Goal: Task Accomplishment & Management: Complete application form

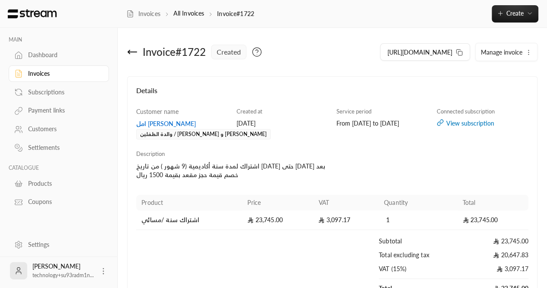
click at [130, 52] on icon at bounding box center [132, 52] width 9 height 0
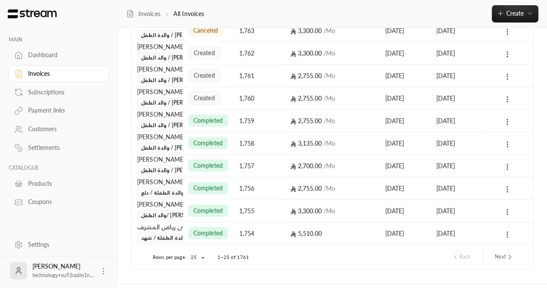
scroll to position [439, 0]
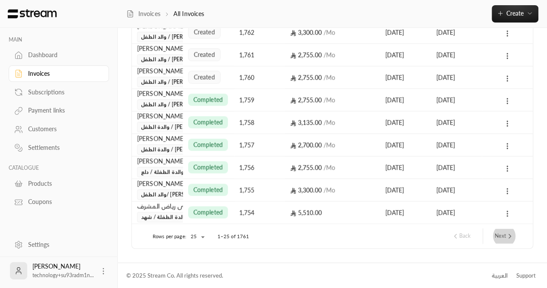
click at [496, 239] on button "Next" at bounding box center [504, 235] width 26 height 15
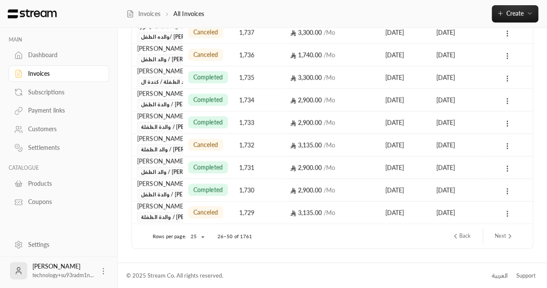
click at [500, 238] on button "Next" at bounding box center [504, 235] width 26 height 15
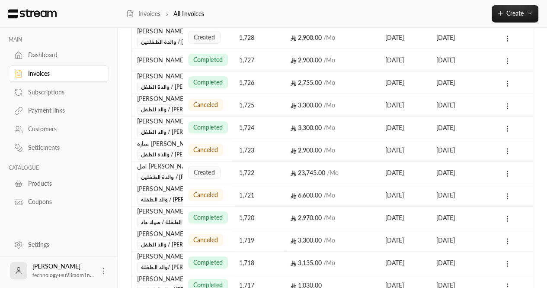
scroll to position [73, 0]
click at [324, 178] on div "23,745.00 / Mo" at bounding box center [332, 173] width 85 height 22
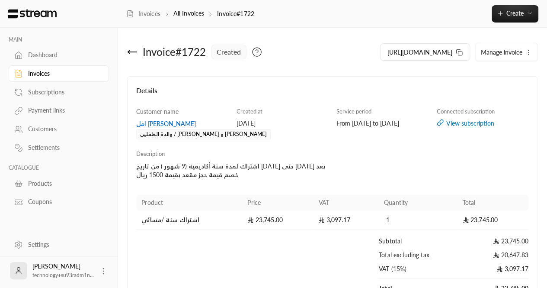
click at [134, 53] on icon at bounding box center [132, 52] width 10 height 10
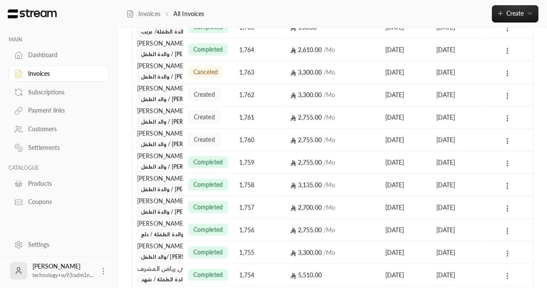
scroll to position [439, 0]
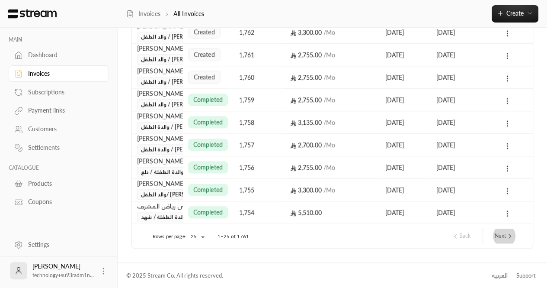
click at [509, 237] on icon "next page" at bounding box center [510, 236] width 2 height 4
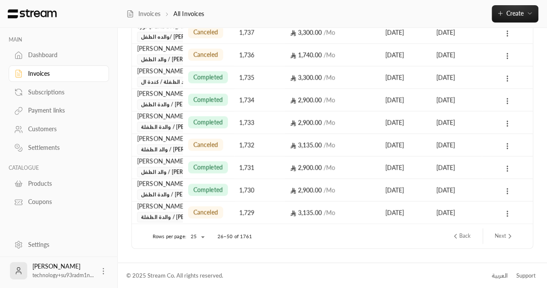
click at [512, 233] on icon "next page" at bounding box center [510, 236] width 8 height 8
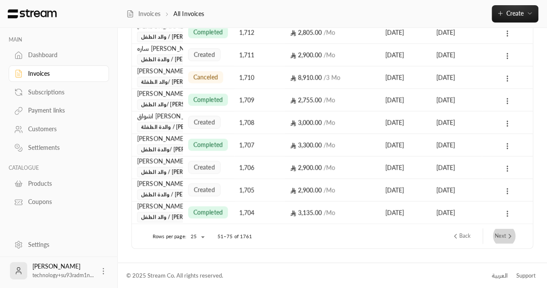
click at [508, 238] on icon "next page" at bounding box center [510, 236] width 8 height 8
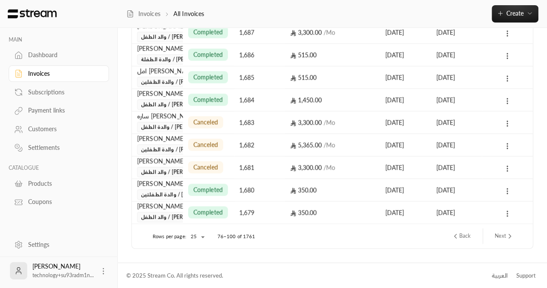
click at [502, 238] on button "Next" at bounding box center [504, 235] width 26 height 15
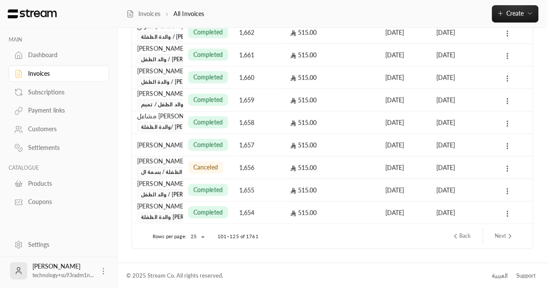
click at [500, 237] on button "Next" at bounding box center [504, 235] width 26 height 15
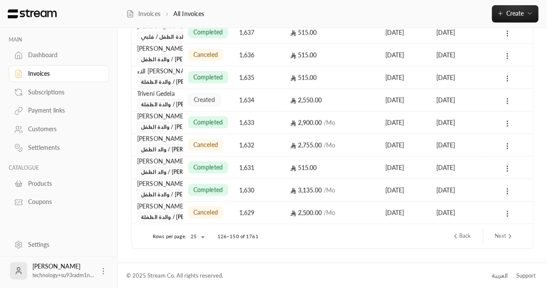
click at [473, 238] on button "Back" at bounding box center [461, 235] width 26 height 15
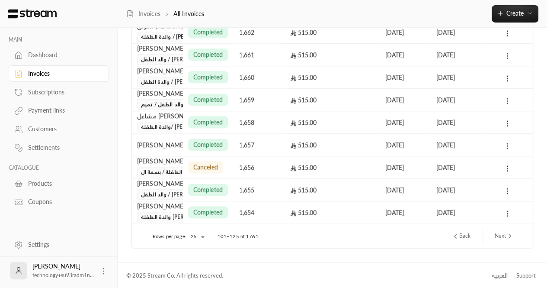
click at [462, 237] on button "Back" at bounding box center [461, 235] width 26 height 15
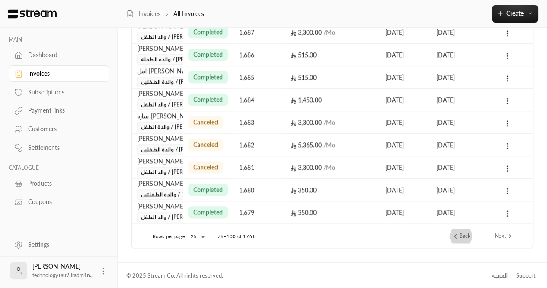
click at [459, 230] on button "Back" at bounding box center [461, 235] width 26 height 15
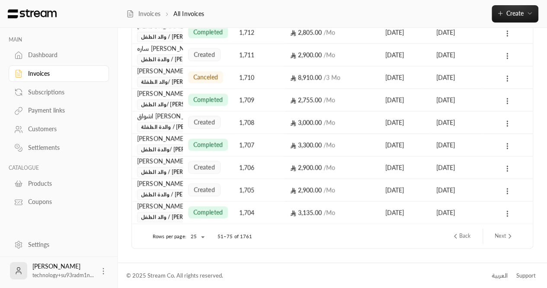
click at [465, 239] on button "Back" at bounding box center [461, 235] width 26 height 15
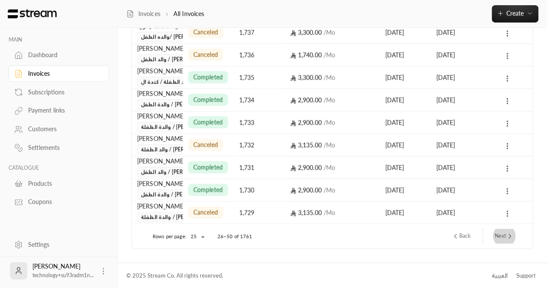
click at [510, 238] on icon "next page" at bounding box center [510, 236] width 8 height 8
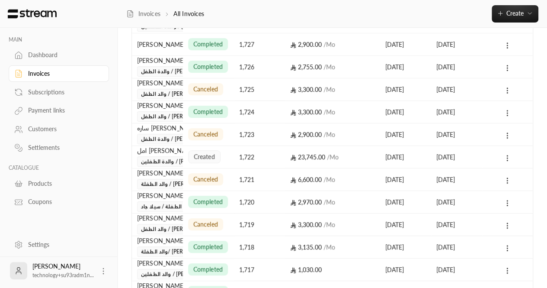
scroll to position [95, 0]
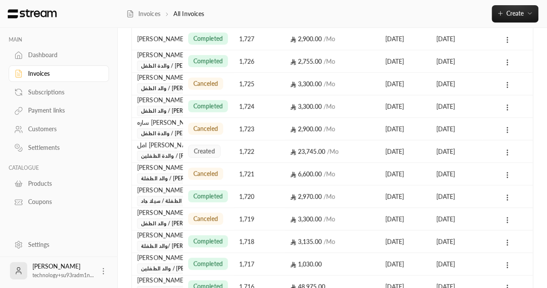
click at [545, 193] on div "Invoices Filters All Invoices Overdue Upcoming Customer name Status Invoice no.…" at bounding box center [333, 269] width 430 height 673
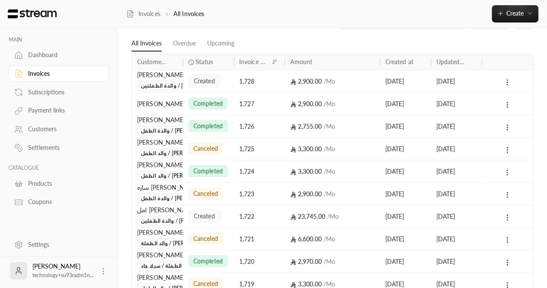
scroll to position [30, 0]
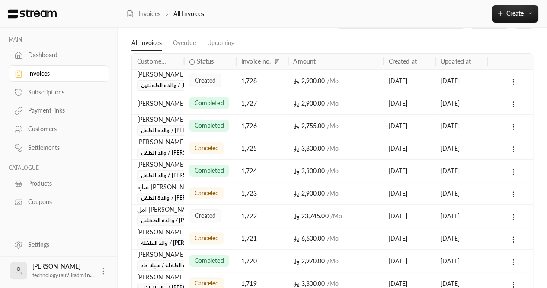
scroll to position [0, 0]
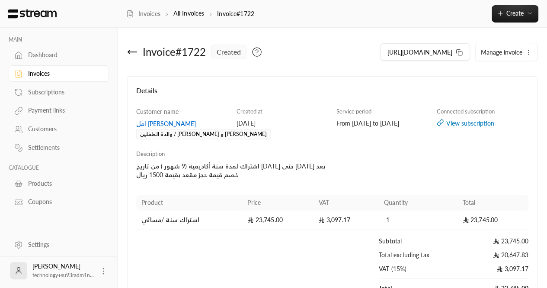
click at [133, 54] on icon at bounding box center [132, 52] width 10 height 10
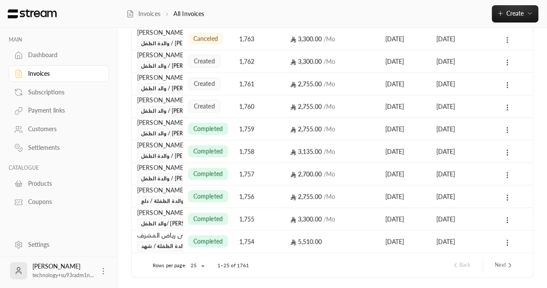
scroll to position [439, 0]
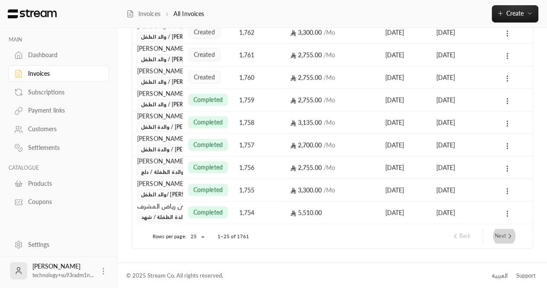
click at [504, 234] on button "Next" at bounding box center [504, 235] width 26 height 15
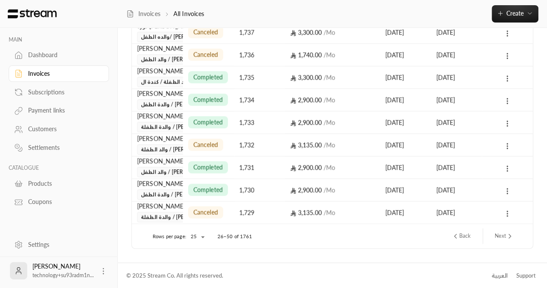
click at [504, 232] on button "Next" at bounding box center [504, 235] width 26 height 15
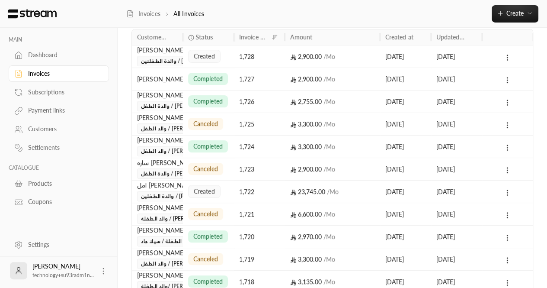
scroll to position [58, 0]
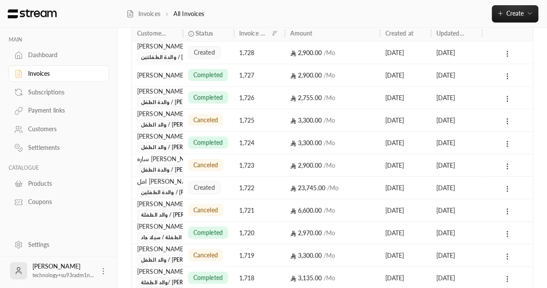
click at [307, 183] on div "23,745.00 / Mo" at bounding box center [332, 187] width 85 height 22
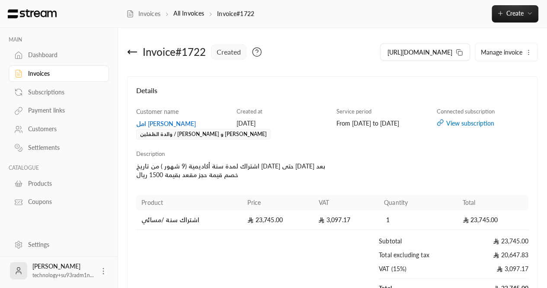
click at [0, 49] on div "MAIN Dashboard Invoices Subscriptions Payment links Customers Settlements CATAL…" at bounding box center [59, 119] width 118 height 183
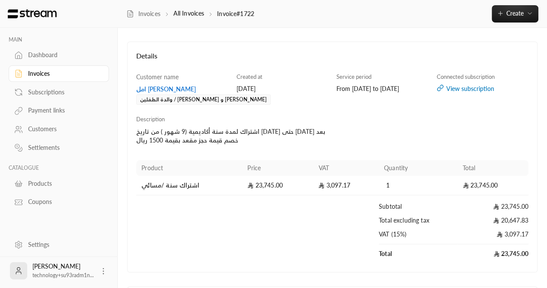
scroll to position [30, 0]
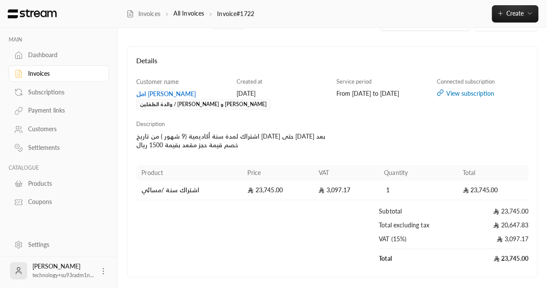
click at [459, 94] on div "View subscription" at bounding box center [483, 93] width 92 height 9
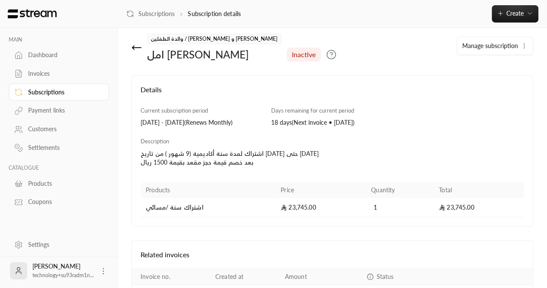
scroll to position [89, 0]
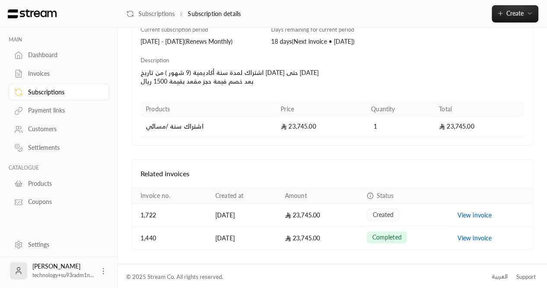
click at [494, 276] on div "العربية" at bounding box center [500, 276] width 16 height 9
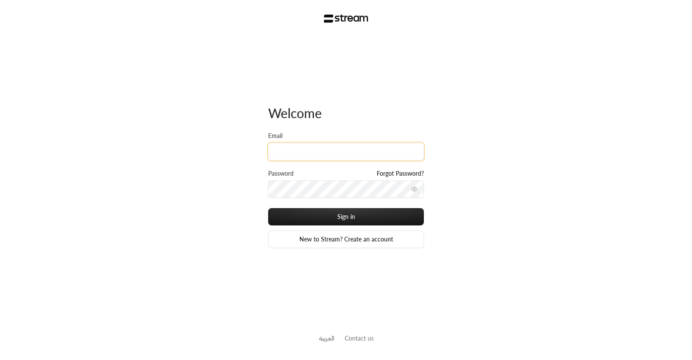
click at [279, 153] on input "Email" at bounding box center [346, 152] width 156 height 18
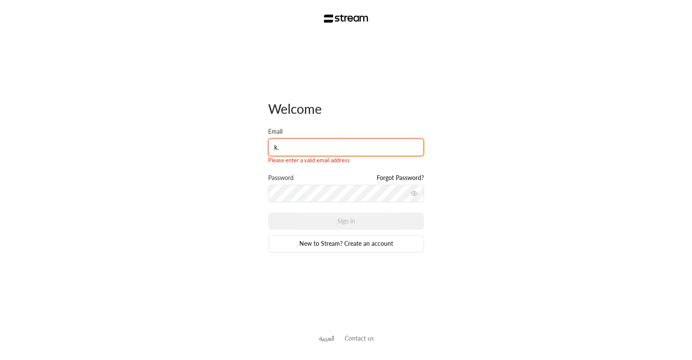
type input "k.aborashid@streampay.sa"
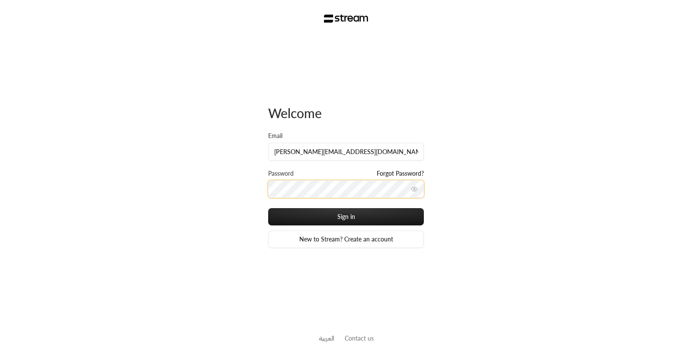
click at [268, 208] on button "Sign in" at bounding box center [346, 216] width 156 height 17
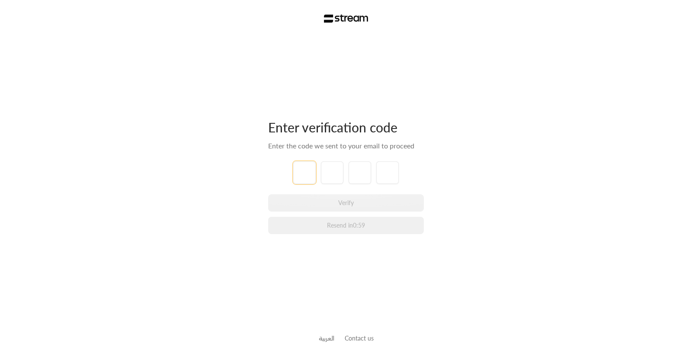
click at [303, 169] on input "tel" at bounding box center [304, 172] width 22 height 22
type input "1"
type input "2"
type input "3"
type input "4"
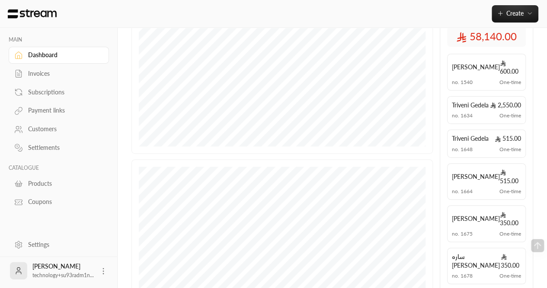
scroll to position [167, 0]
click at [37, 96] on div "Subscriptions" at bounding box center [63, 92] width 70 height 9
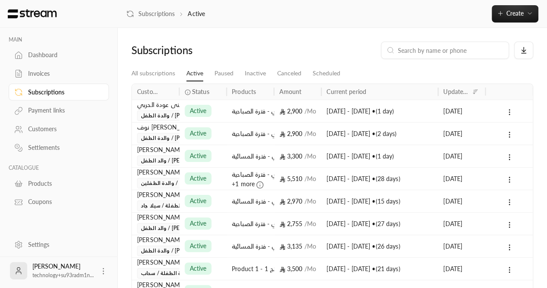
click at [43, 77] on div "Invoices" at bounding box center [63, 73] width 70 height 9
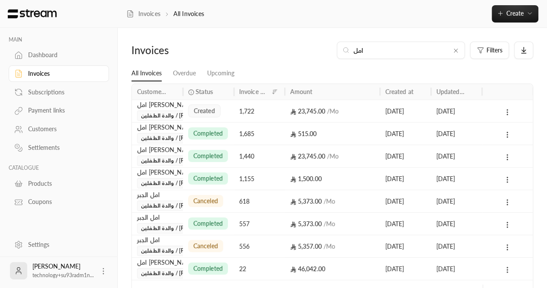
click at [397, 54] on input "امل" at bounding box center [401, 50] width 96 height 10
click at [359, 115] on div "23,745.00 / Mo" at bounding box center [332, 111] width 85 height 22
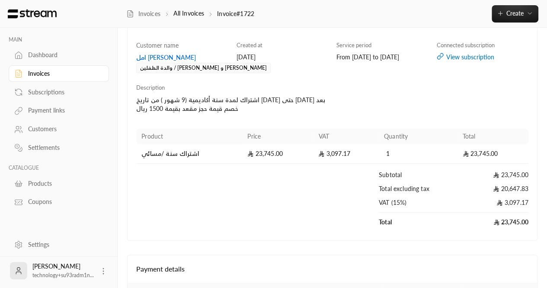
scroll to position [67, 0]
click at [452, 63] on div "Connected subscription View subscription" at bounding box center [483, 57] width 100 height 32
click at [458, 59] on div "View subscription" at bounding box center [483, 56] width 92 height 9
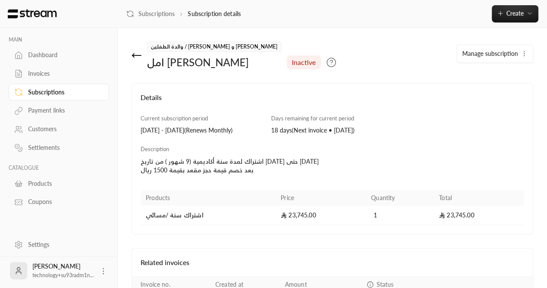
click at [527, 60] on button "Manage subscription" at bounding box center [495, 53] width 76 height 17
click at [372, 92] on h4 "Details" at bounding box center [333, 101] width 384 height 19
click at [518, 21] on button "Create" at bounding box center [515, 13] width 47 height 17
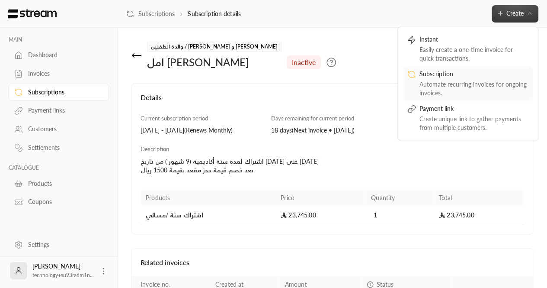
click at [456, 79] on div "Subscription" at bounding box center [474, 75] width 109 height 10
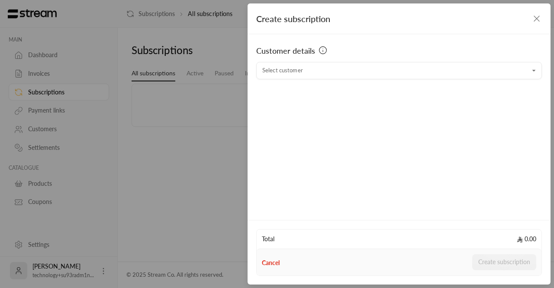
click at [337, 80] on div "Customer details Select customer Select customer" at bounding box center [398, 125] width 303 height 183
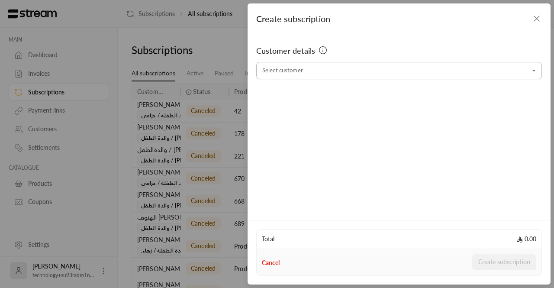
click at [326, 74] on input "Select customer" at bounding box center [398, 70] width 285 height 15
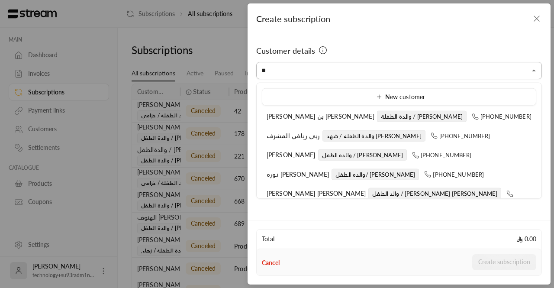
type input "*"
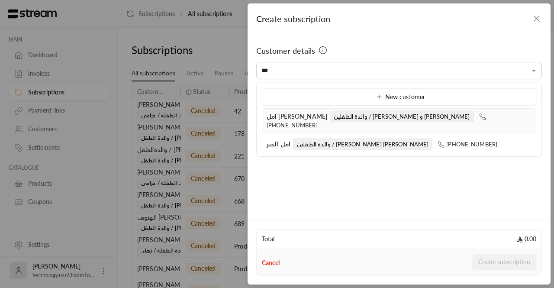
click at [288, 119] on span "امل [PERSON_NAME]" at bounding box center [296, 115] width 61 height 7
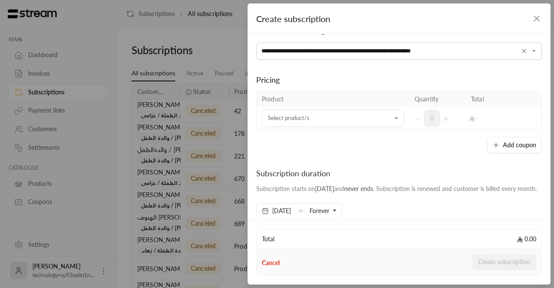
scroll to position [20, 0]
type input "**********"
click at [365, 121] on input "Select customer" at bounding box center [333, 117] width 142 height 15
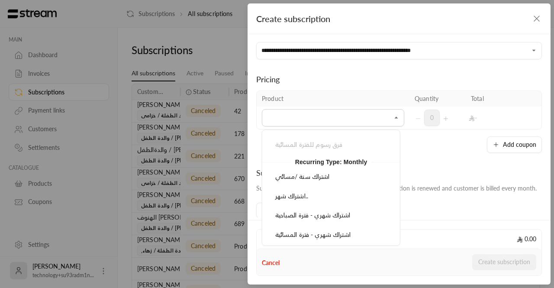
scroll to position [955, 0]
click at [301, 171] on span "اشتراك سنة /مسائي" at bounding box center [302, 174] width 55 height 7
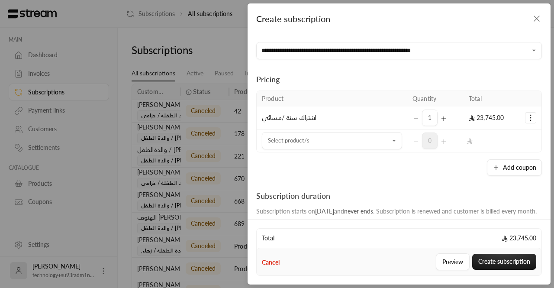
click at [527, 119] on icon "Selected Products" at bounding box center [530, 117] width 9 height 9
click at [386, 180] on div "**********" at bounding box center [398, 125] width 303 height 183
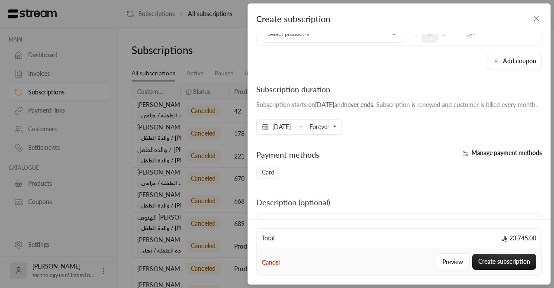
scroll to position [125, 0]
click at [336, 135] on button "Forever" at bounding box center [322, 127] width 27 height 15
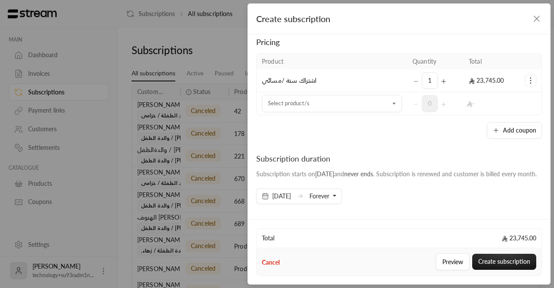
scroll to position [24, 0]
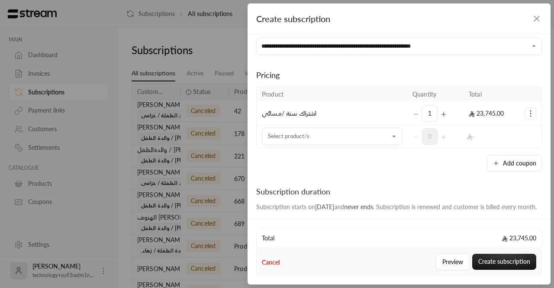
click at [272, 264] on button "Cancel" at bounding box center [271, 262] width 18 height 9
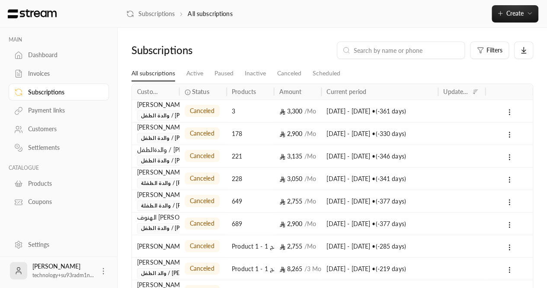
click at [34, 177] on link "Products" at bounding box center [59, 183] width 100 height 17
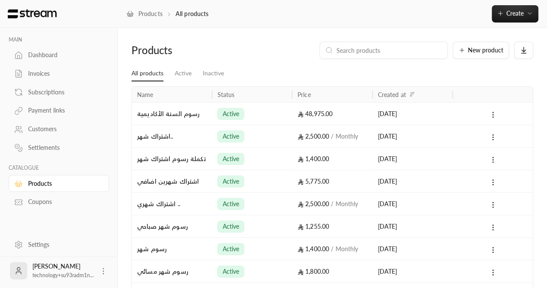
click at [31, 89] on div "Subscriptions" at bounding box center [63, 92] width 70 height 9
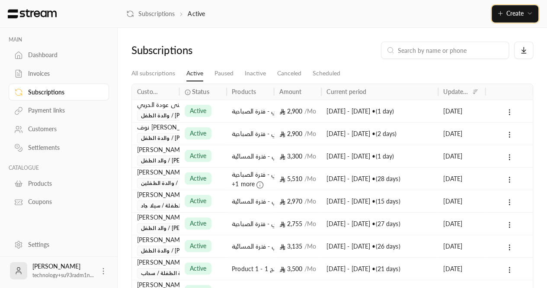
click at [504, 14] on span "Create" at bounding box center [515, 13] width 36 height 7
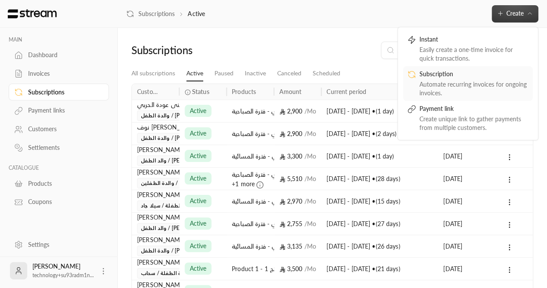
click at [426, 74] on div "Subscription" at bounding box center [474, 75] width 109 height 10
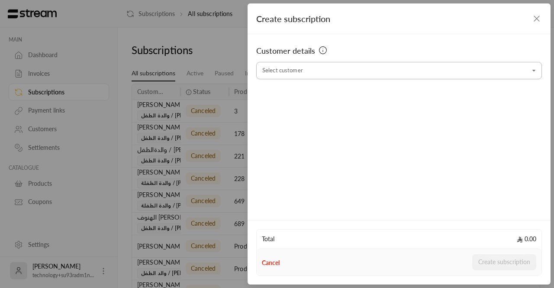
click at [328, 77] on input "Select customer" at bounding box center [398, 70] width 285 height 15
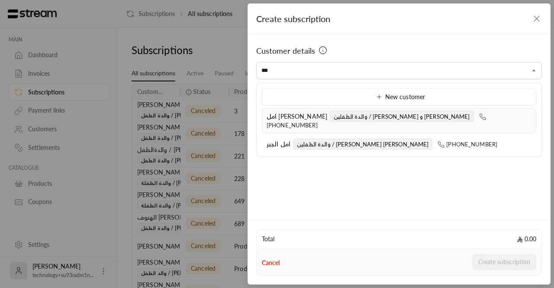
click at [295, 116] on span "امل [PERSON_NAME]" at bounding box center [296, 115] width 61 height 7
type input "**********"
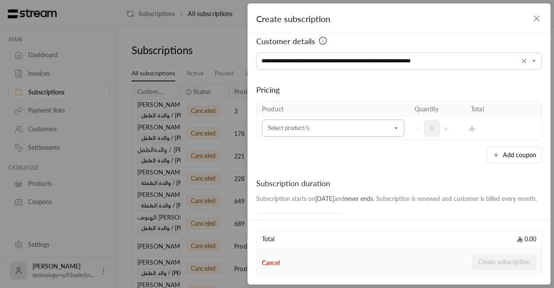
scroll to position [17, 0]
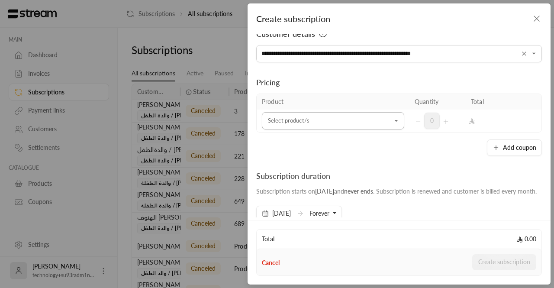
click at [362, 123] on input "Select customer" at bounding box center [333, 120] width 142 height 15
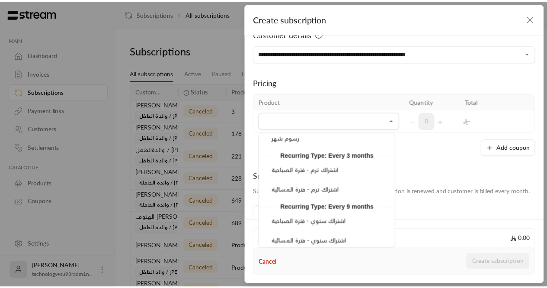
scroll to position [1308, 0]
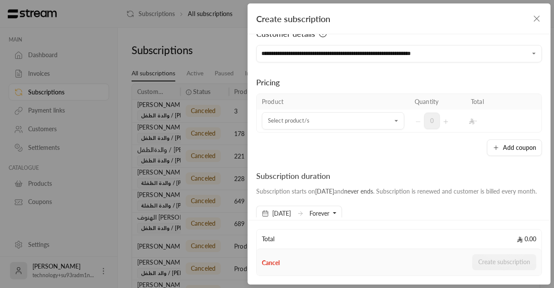
click at [350, 98] on th "Product" at bounding box center [332, 102] width 153 height 16
click at [266, 265] on button "Cancel" at bounding box center [271, 262] width 18 height 9
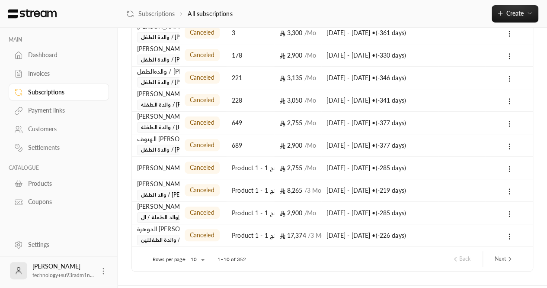
scroll to position [79, 0]
click at [0, 182] on div "MAIN Dashboard Invoices Subscriptions Payment links Customers Settlements CATAL…" at bounding box center [59, 119] width 118 height 183
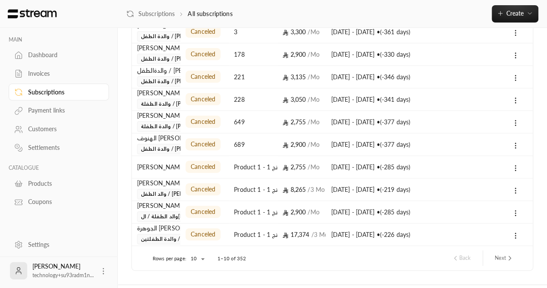
scroll to position [0, 0]
